Goal: Find specific page/section: Find specific page/section

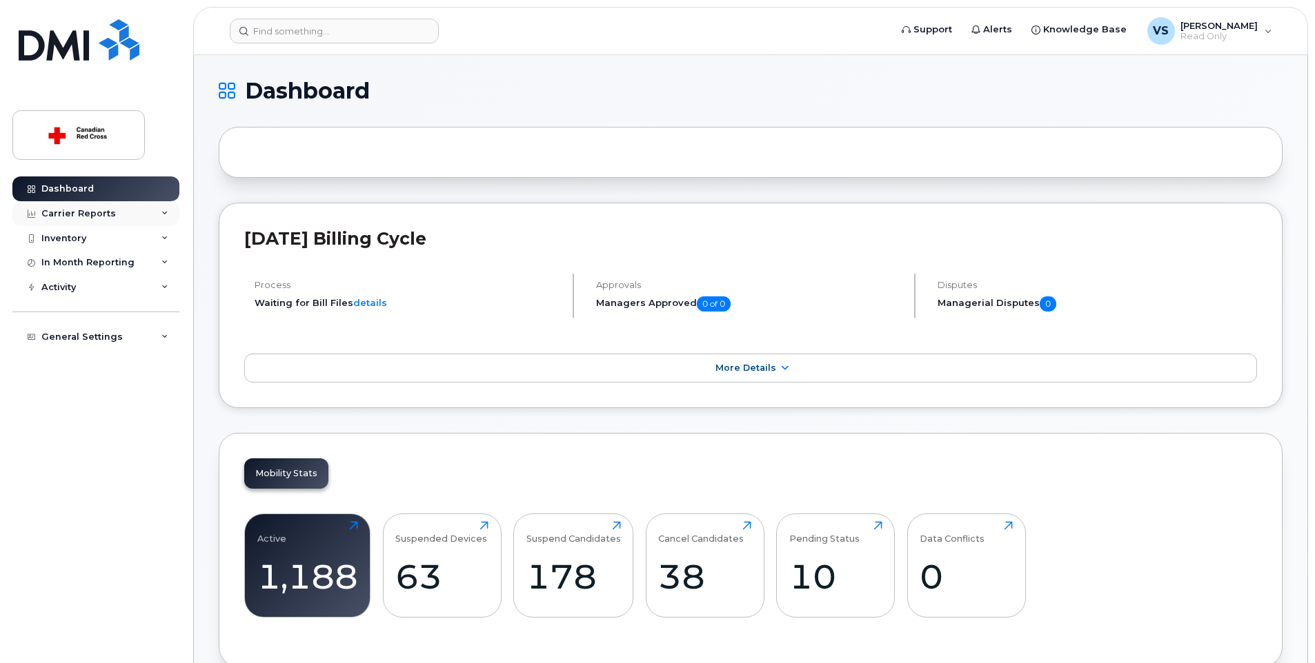
click at [108, 214] on div "Carrier Reports" at bounding box center [78, 213] width 74 height 11
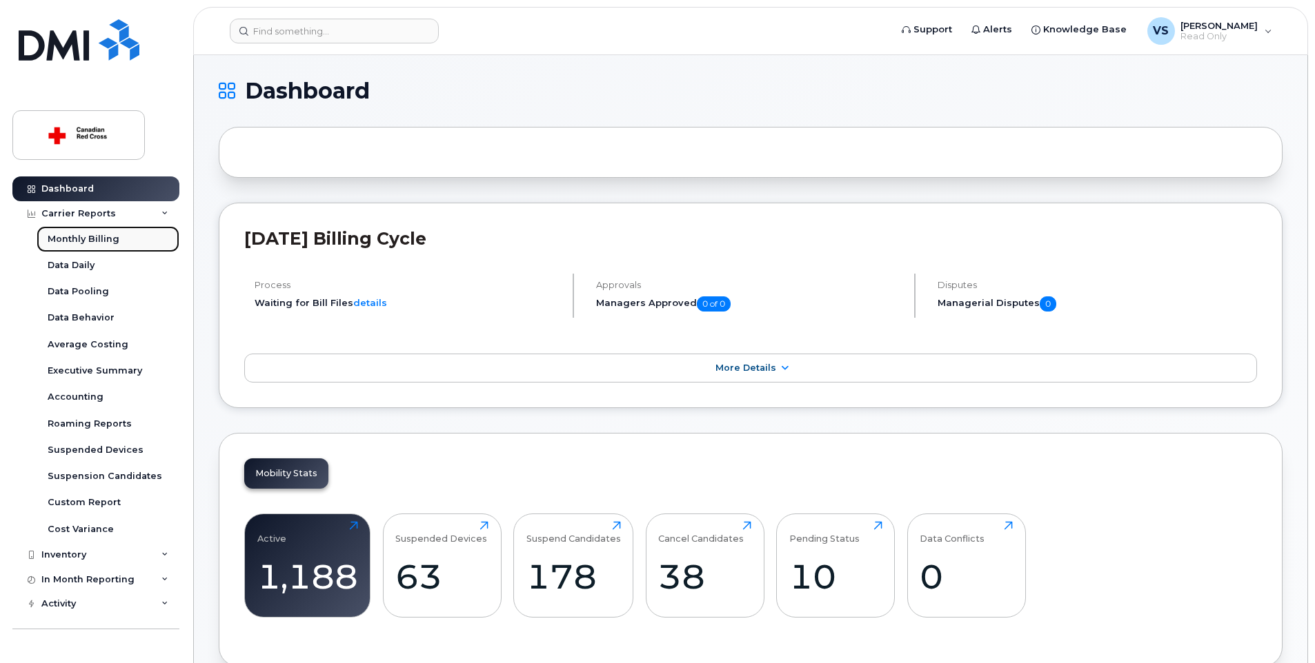
click at [99, 233] on div "Monthly Billing" at bounding box center [84, 239] width 72 height 12
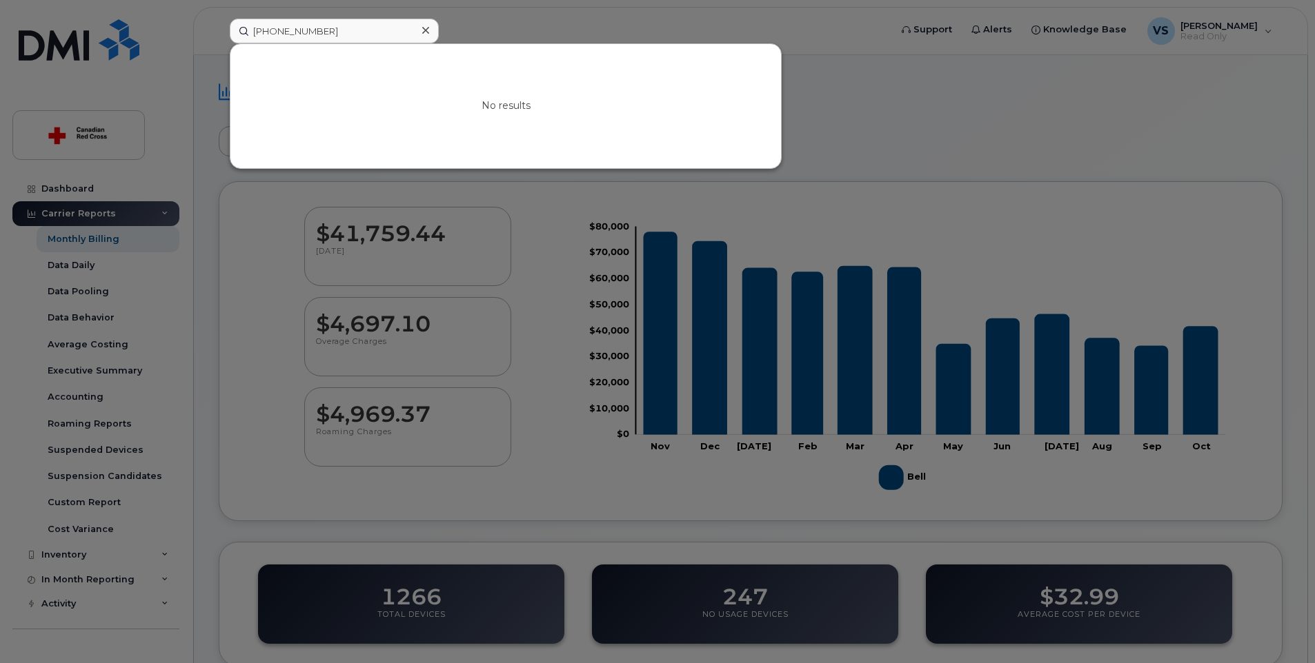
click at [299, 28] on input "514 206-1394" at bounding box center [334, 31] width 209 height 25
click at [277, 31] on input "514 2061394" at bounding box center [334, 31] width 209 height 25
click at [295, 30] on input "514-2061394" at bounding box center [334, 31] width 209 height 25
click at [338, 36] on input "514-206-1394" at bounding box center [334, 31] width 209 height 25
click at [339, 32] on input "514-206-1394" at bounding box center [334, 31] width 209 height 25
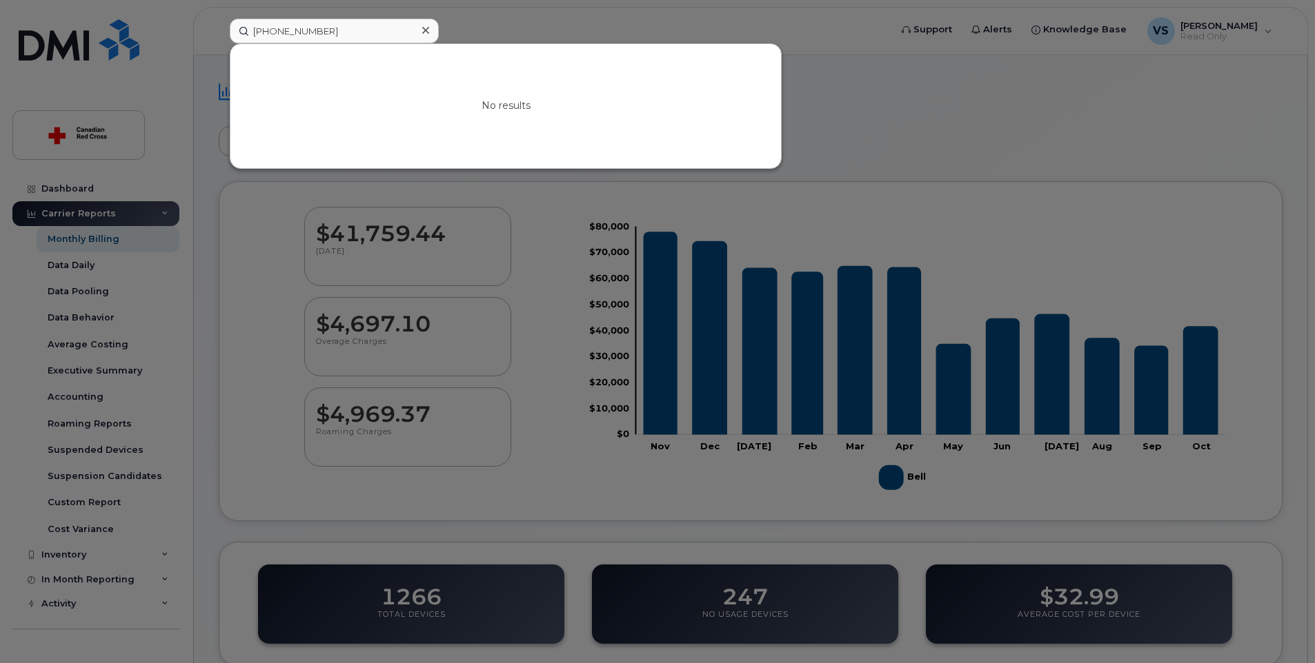
click at [90, 555] on div at bounding box center [657, 331] width 1315 height 663
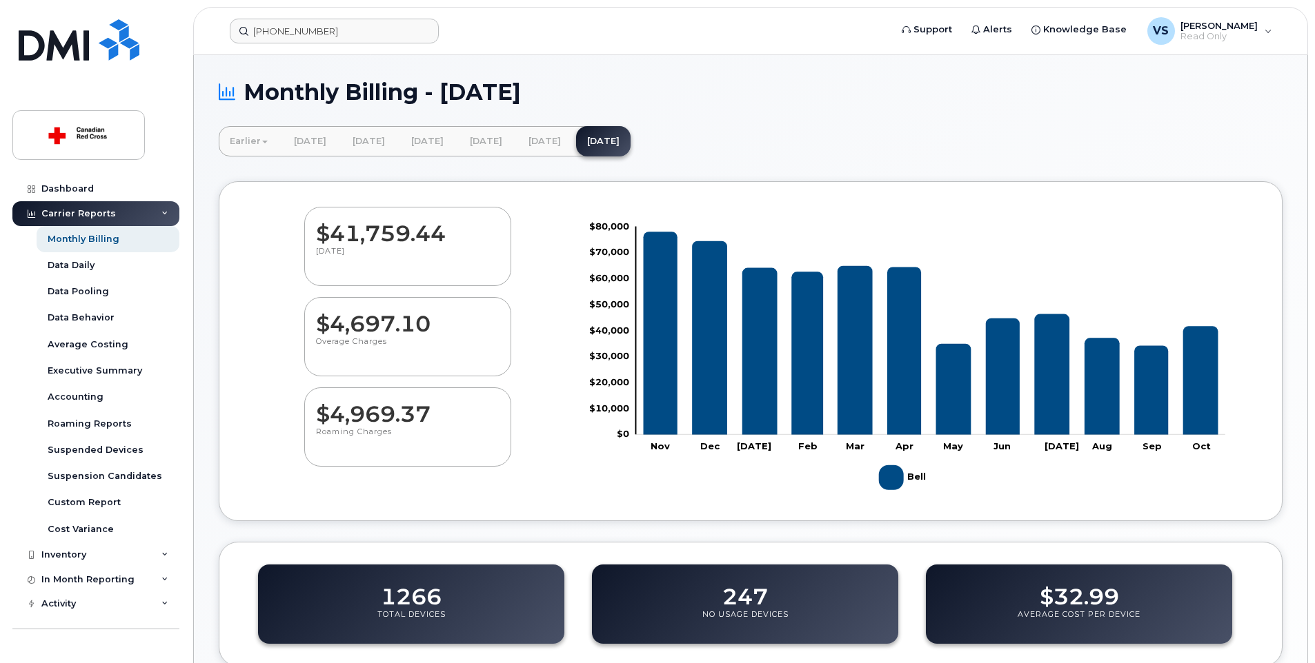
click at [90, 555] on div "Inventory" at bounding box center [95, 555] width 167 height 25
click at [90, 572] on link "Mobility Devices" at bounding box center [108, 581] width 143 height 26
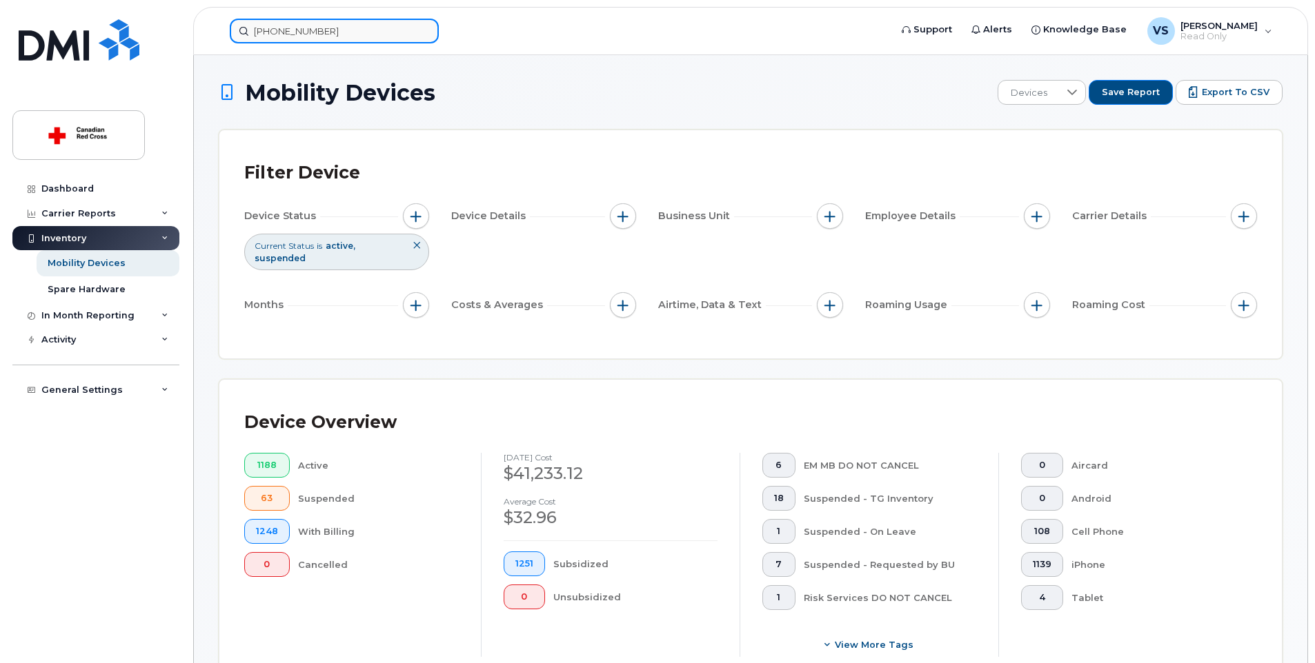
click at [368, 29] on input "514-206-1394" at bounding box center [334, 31] width 209 height 25
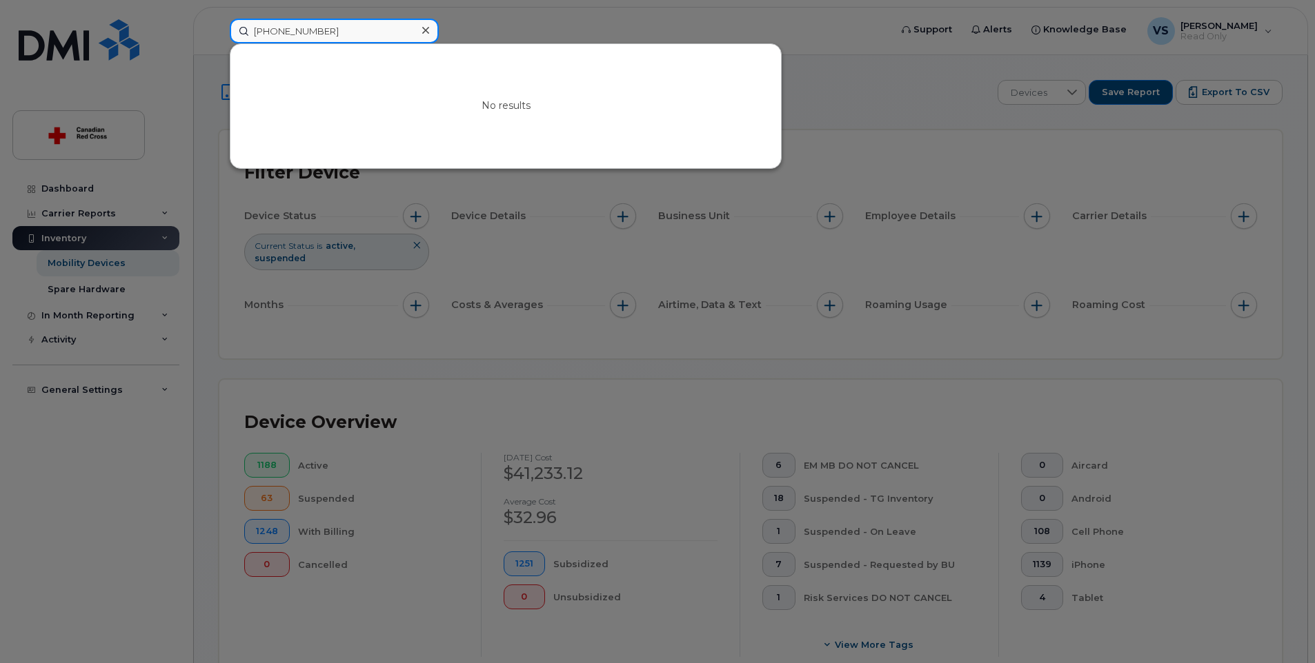
click at [299, 30] on input "514-206-1394" at bounding box center [334, 31] width 209 height 25
click at [337, 33] on input "514-2061394" at bounding box center [334, 31] width 209 height 25
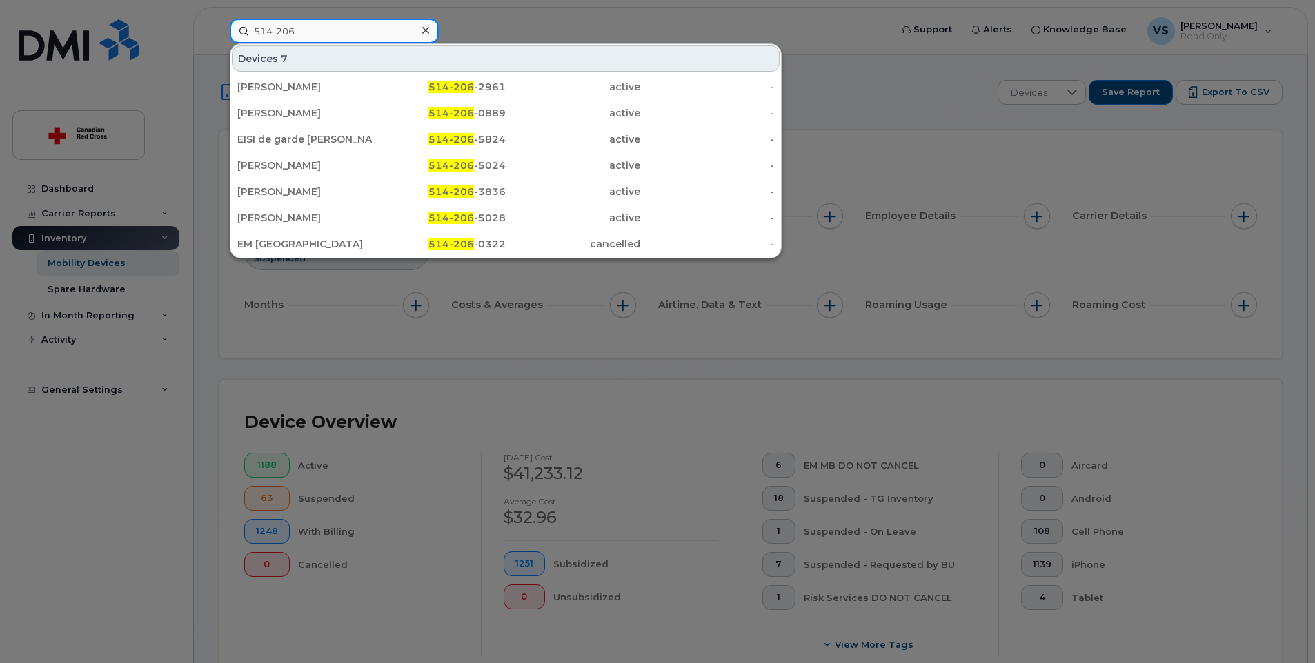
click at [342, 34] on input "514-206" at bounding box center [334, 31] width 209 height 25
type input "514206"
